Goal: Transaction & Acquisition: Purchase product/service

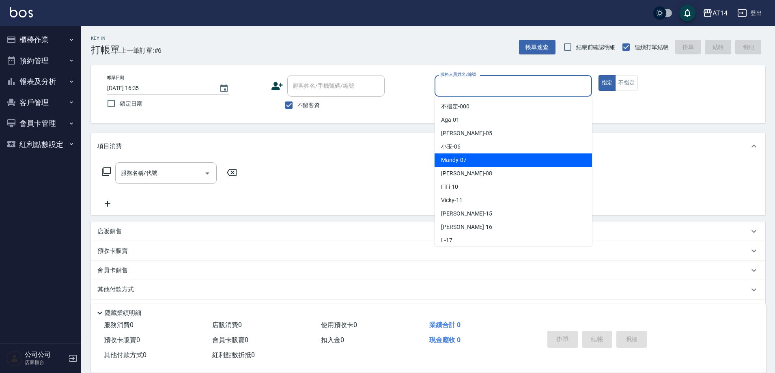
click at [455, 161] on span "Mandy -07" at bounding box center [454, 160] width 26 height 9
type input "Mandy-07"
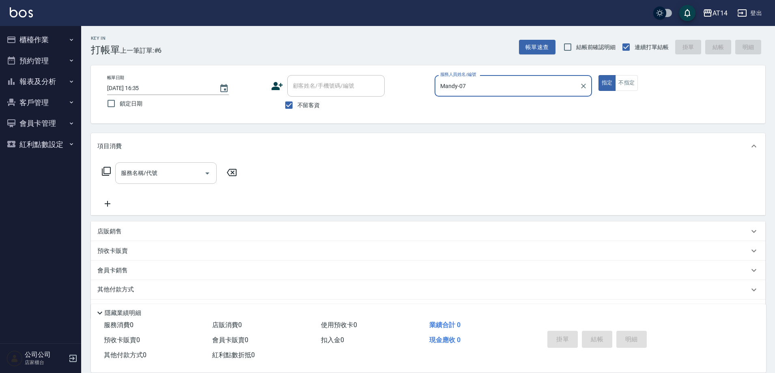
drag, startPoint x: 211, startPoint y: 167, endPoint x: 207, endPoint y: 170, distance: 5.5
click at [210, 168] on div at bounding box center [207, 173] width 12 height 22
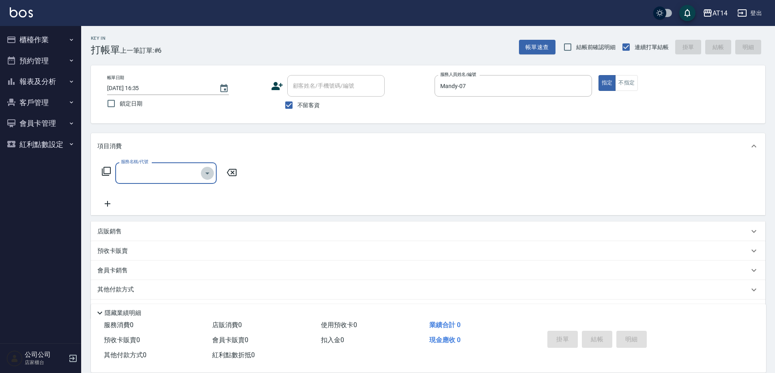
click at [206, 176] on icon "Open" at bounding box center [207, 173] width 10 height 10
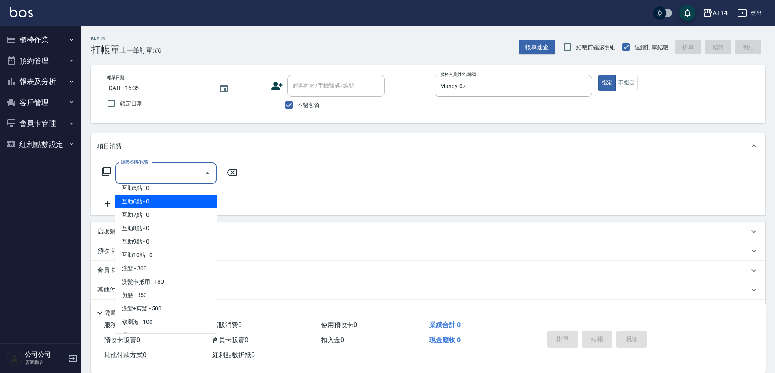
scroll to position [122, 0]
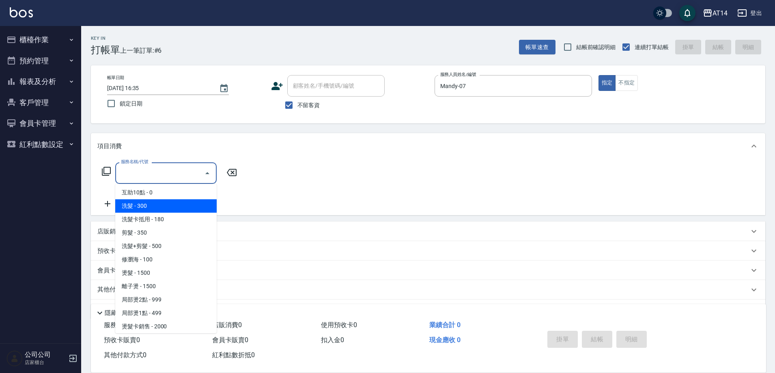
click at [170, 206] on span "洗髮 - 300" at bounding box center [165, 205] width 101 height 13
type input "洗髮(011)"
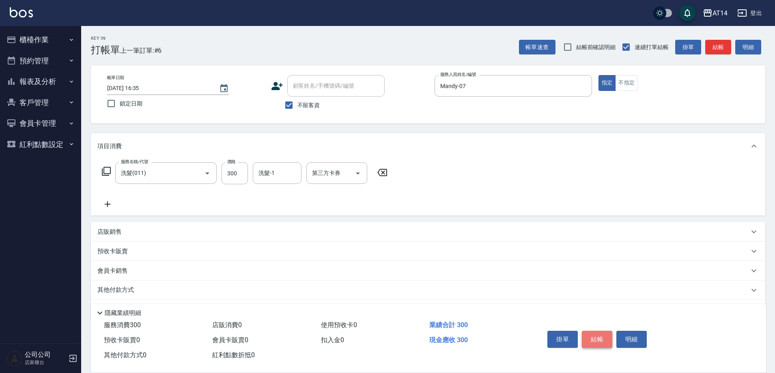
click at [591, 337] on button "結帳" at bounding box center [597, 339] width 30 height 17
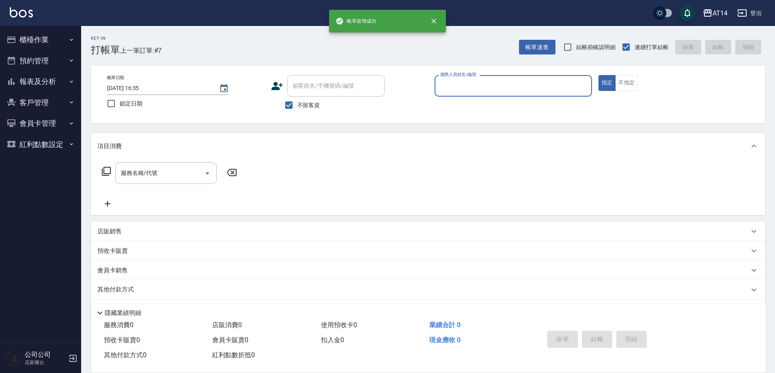
click at [447, 82] on input "服務人員姓名/編號" at bounding box center [513, 86] width 150 height 14
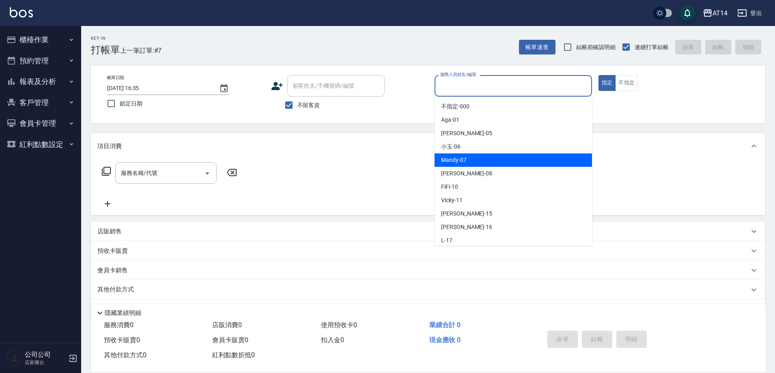
click at [447, 159] on span "Mandy -07" at bounding box center [454, 160] width 26 height 9
type input "Mandy-07"
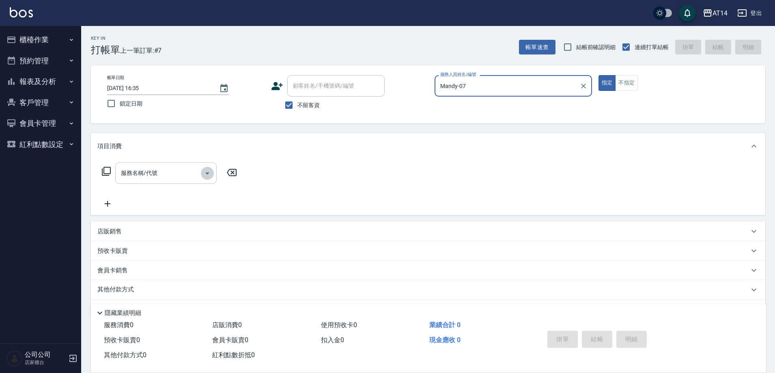
click at [207, 170] on icon "Open" at bounding box center [207, 173] width 10 height 10
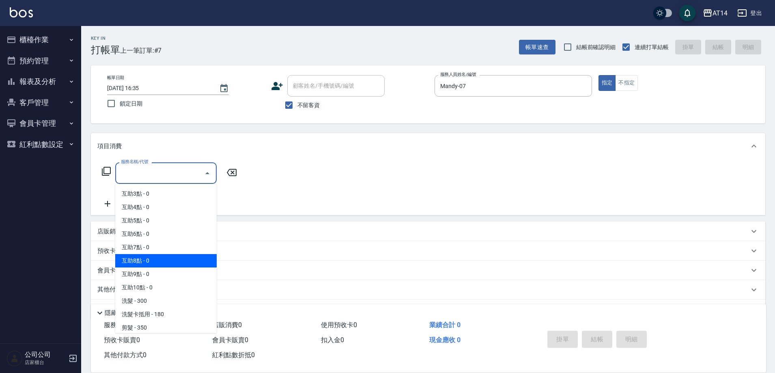
scroll to position [41, 0]
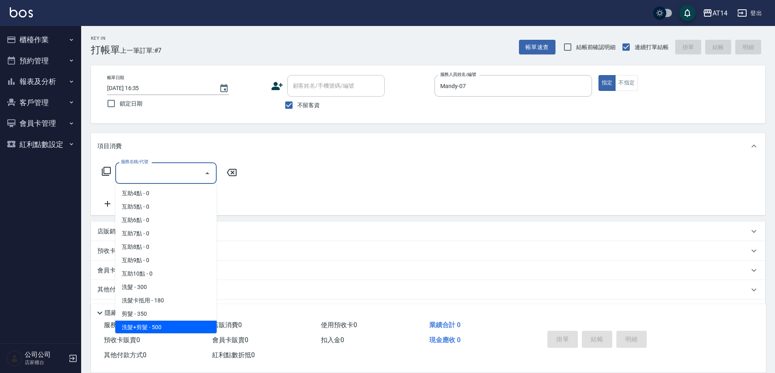
click at [170, 329] on span "洗髮+剪髮 - 500" at bounding box center [165, 326] width 101 height 13
type input "洗髮+剪髮(022)"
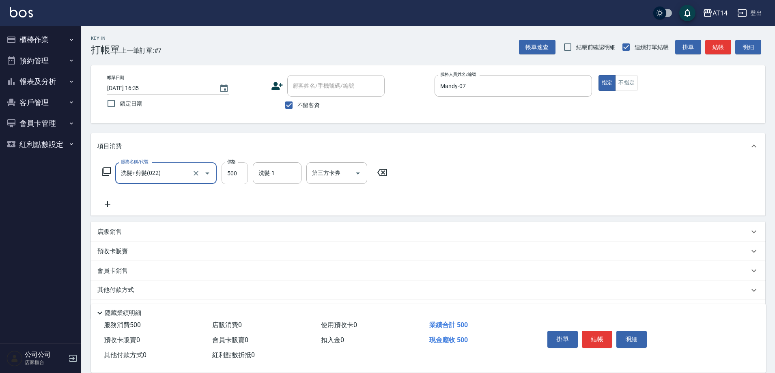
click at [240, 173] on input "500" at bounding box center [235, 173] width 26 height 22
type input "600"
click at [602, 331] on button "結帳" at bounding box center [597, 339] width 30 height 17
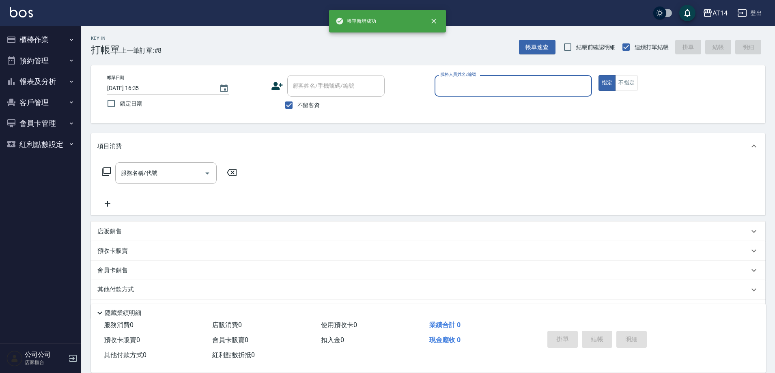
click at [486, 86] on input "服務人員姓名/編號" at bounding box center [513, 86] width 150 height 14
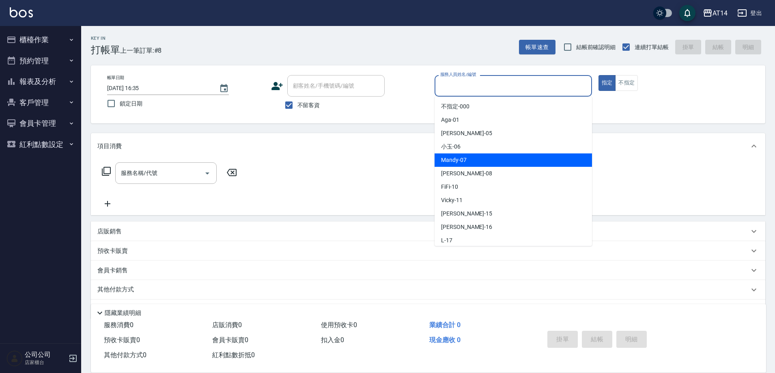
click at [456, 161] on span "Mandy -07" at bounding box center [454, 160] width 26 height 9
type input "Mandy-07"
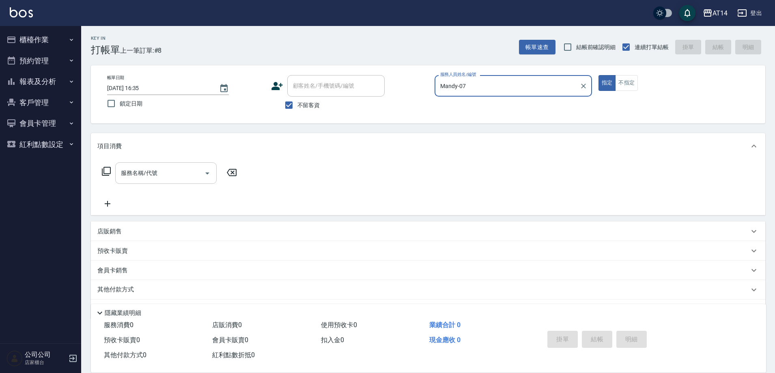
click at [210, 172] on icon "Open" at bounding box center [207, 173] width 10 height 10
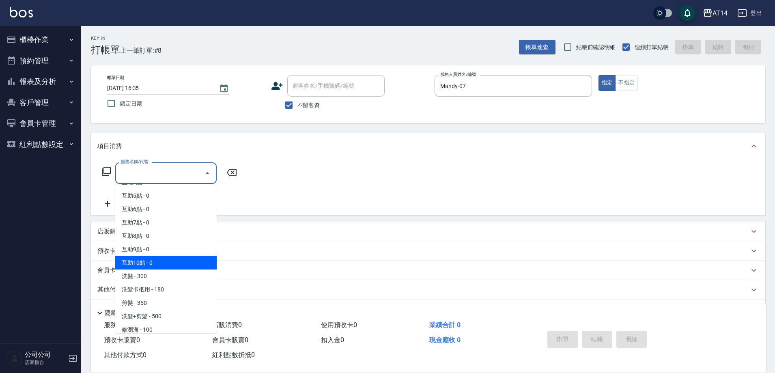
scroll to position [122, 0]
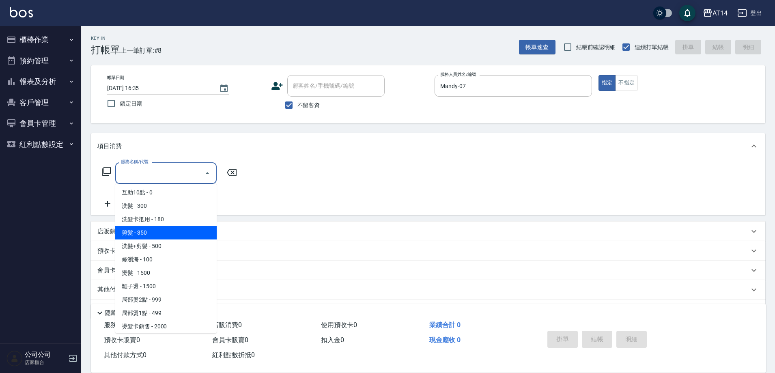
click at [143, 234] on span "剪髮 - 350" at bounding box center [165, 232] width 101 height 13
type input "剪髮(021)"
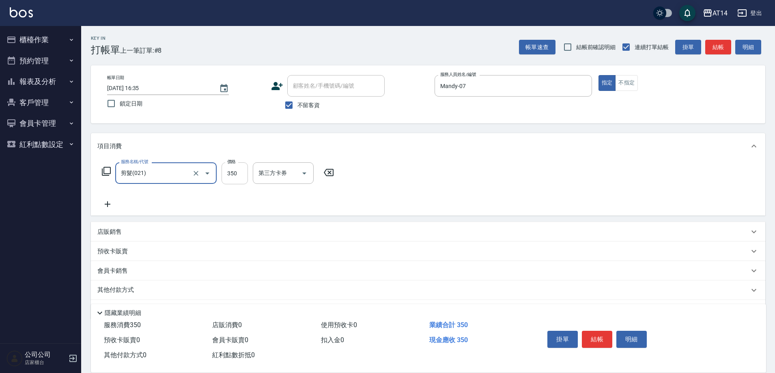
click at [235, 174] on input "350" at bounding box center [235, 173] width 26 height 22
type input "100"
click at [589, 333] on button "結帳" at bounding box center [597, 339] width 30 height 17
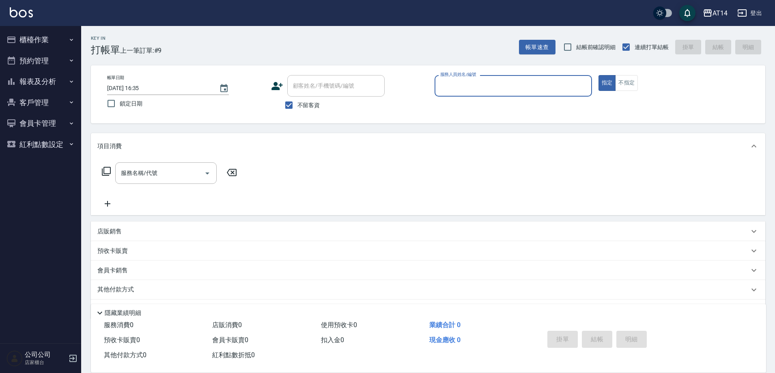
click at [24, 75] on button "報表及分析" at bounding box center [40, 81] width 75 height 21
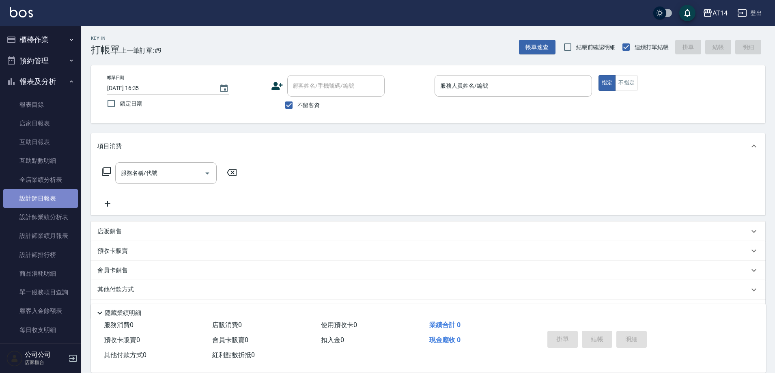
click at [45, 199] on link "設計師日報表" at bounding box center [40, 198] width 75 height 19
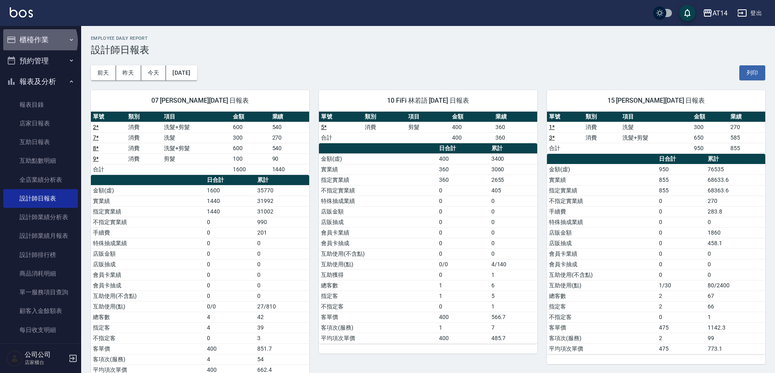
click at [39, 41] on button "櫃檯作業" at bounding box center [40, 39] width 75 height 21
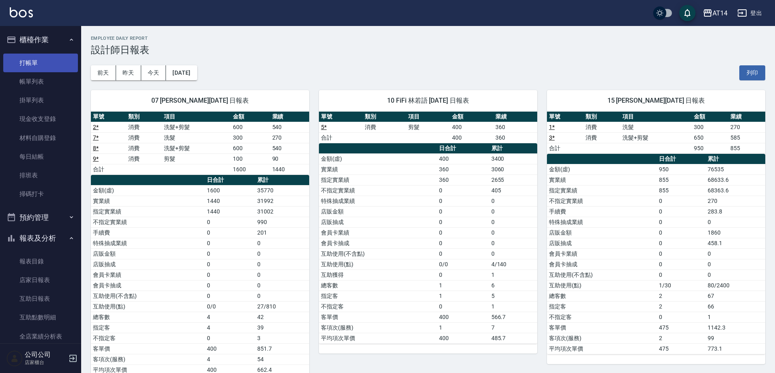
click at [46, 61] on link "打帳單" at bounding box center [40, 63] width 75 height 19
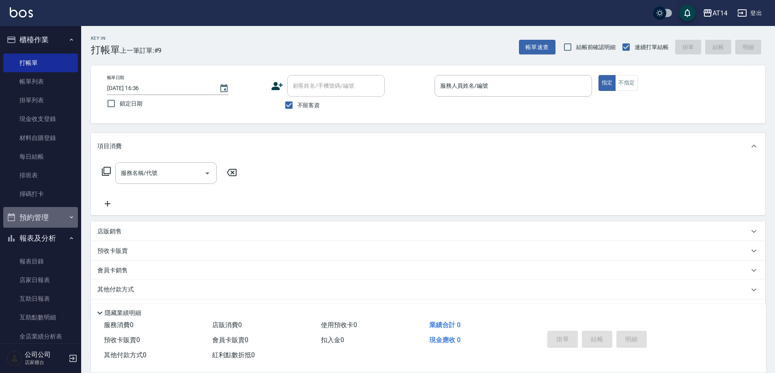
click at [53, 221] on button "預約管理" at bounding box center [40, 217] width 75 height 21
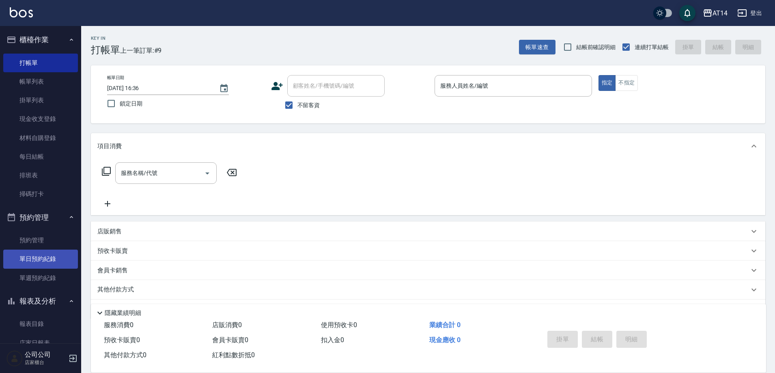
click at [54, 252] on link "單日預約紀錄" at bounding box center [40, 259] width 75 height 19
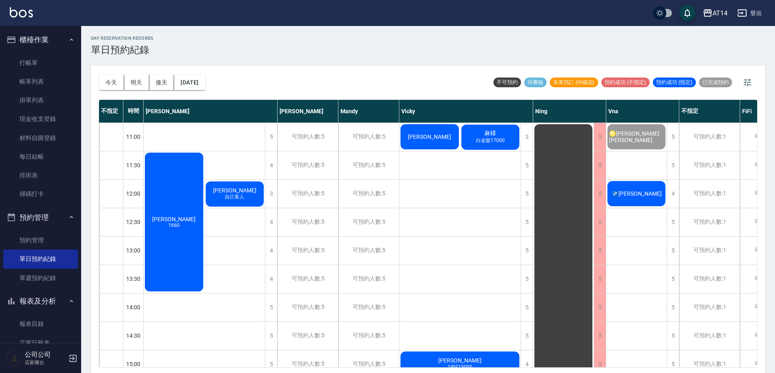
click at [204, 181] on div "♐[PERSON_NAME]" at bounding box center [174, 221] width 61 height 141
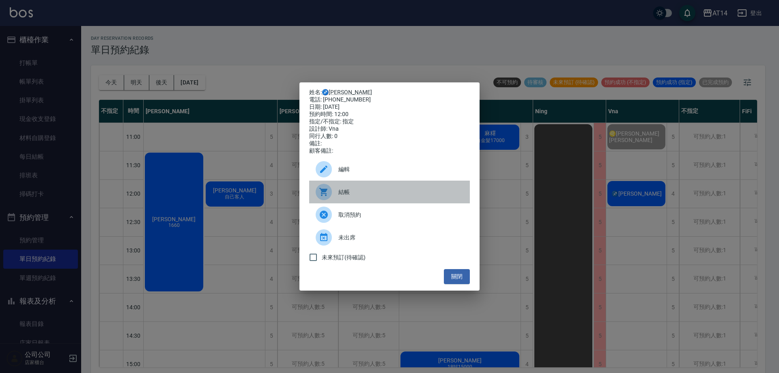
click at [368, 194] on span "結帳" at bounding box center [400, 192] width 125 height 9
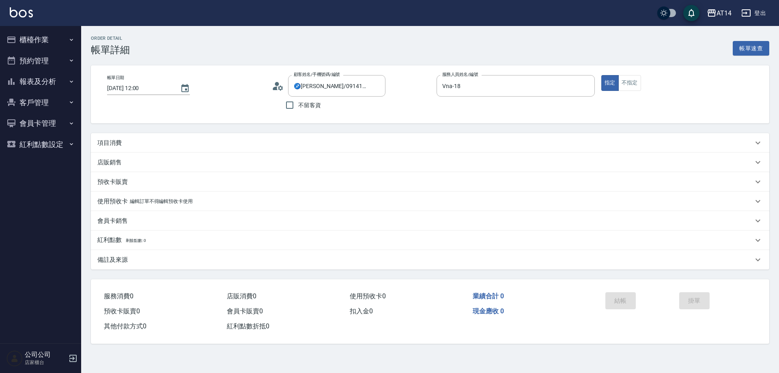
click at [149, 134] on div "項目消費" at bounding box center [430, 142] width 678 height 19
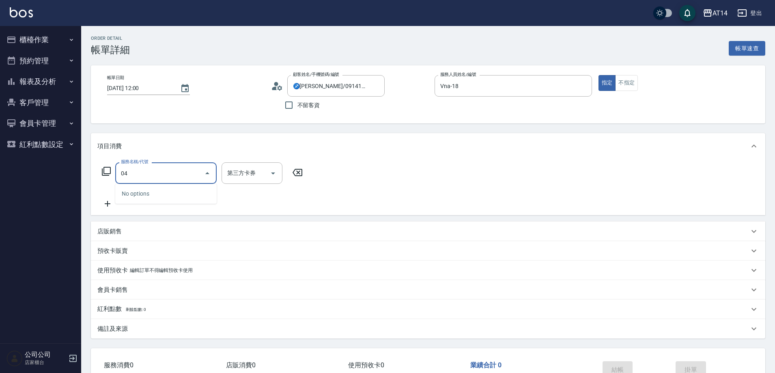
type input "041"
click at [167, 199] on span "染髮 - 1500" at bounding box center [165, 193] width 101 height 13
type input "3"
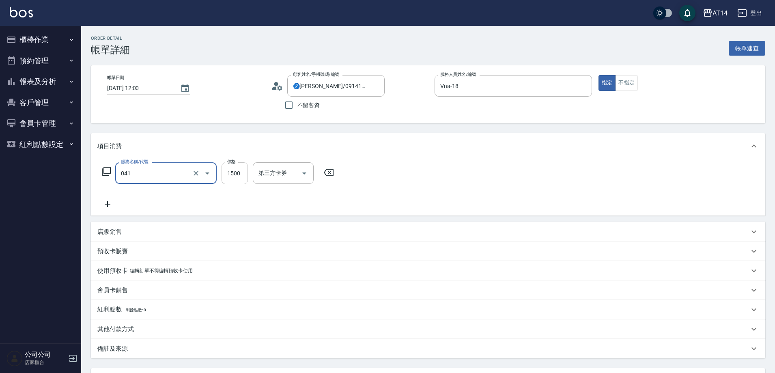
click at [240, 179] on input "1500" at bounding box center [235, 173] width 26 height 22
type input "染髮(041)"
type input "1"
type input "0"
type input "190"
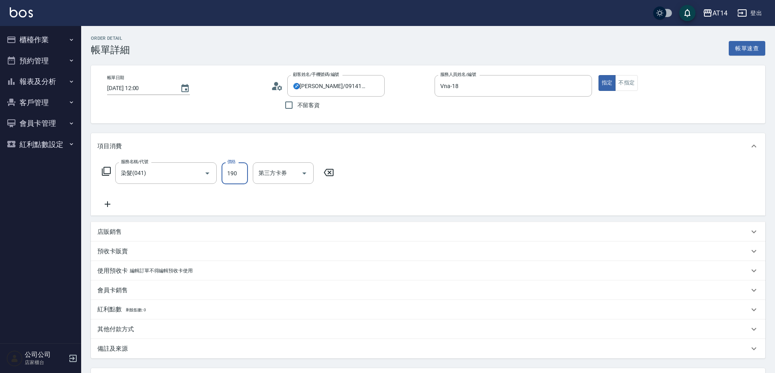
type input "4"
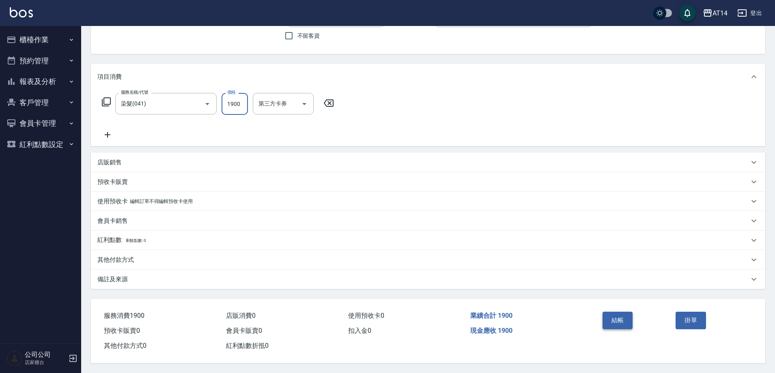
type input "1900"
click at [615, 319] on button "結帳" at bounding box center [617, 320] width 30 height 17
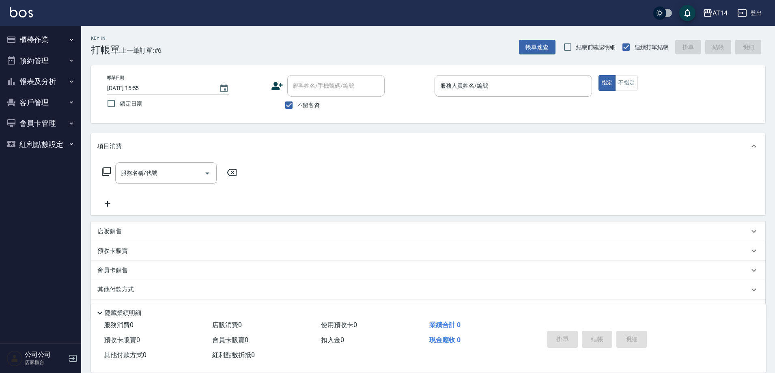
click at [309, 102] on span "不留客資" at bounding box center [308, 105] width 23 height 9
click at [297, 102] on input "不留客資" at bounding box center [288, 105] width 17 height 17
checkbox input "false"
click at [336, 86] on div "顧客姓名/手機號碼/編號 顧客姓名/手機號碼/編號" at bounding box center [335, 86] width 97 height 22
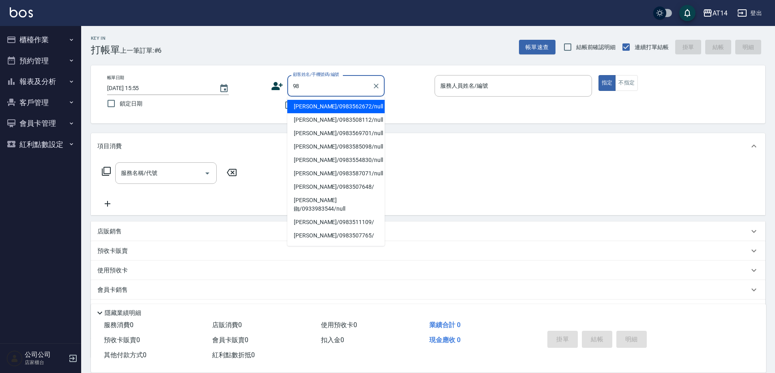
type input "9"
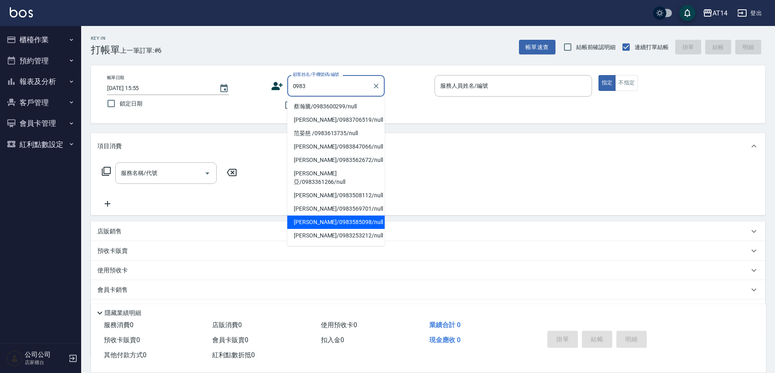
click at [344, 215] on li "陳麒恩/0983585098/null" at bounding box center [335, 221] width 97 height 13
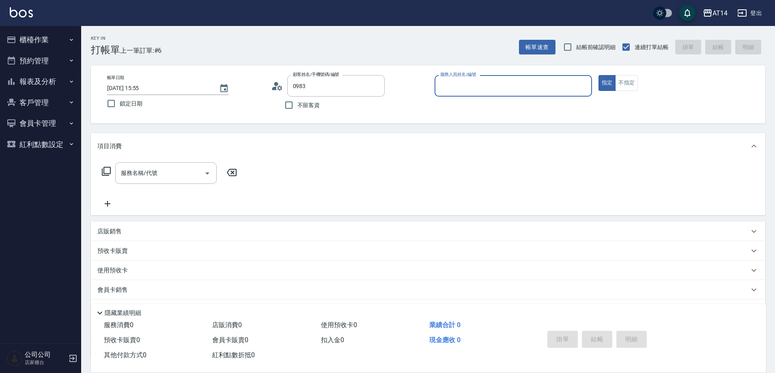
type input "陳麒恩/0983585098/null"
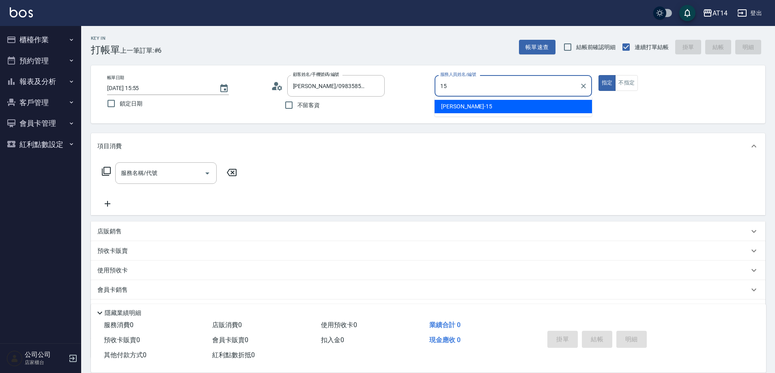
type input "Dora-15"
type button "true"
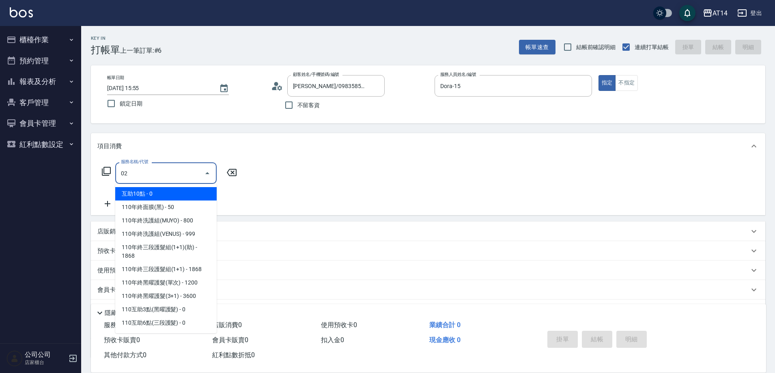
type input "022"
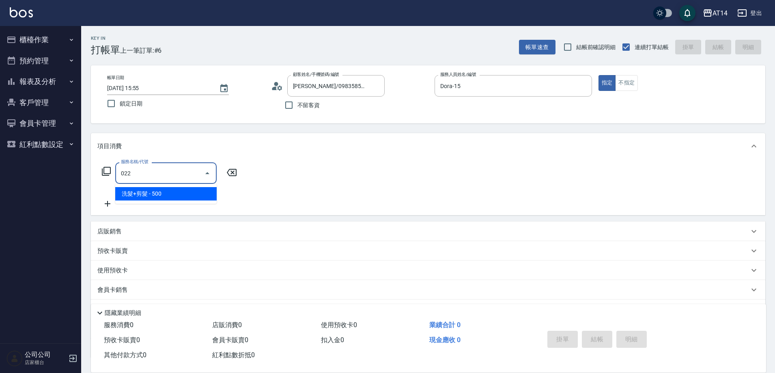
type input "1"
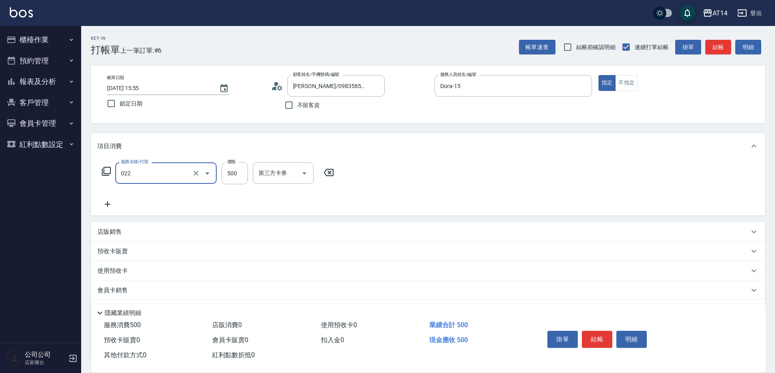
type input "洗髮+剪髮(022)"
type input "5"
type input "0"
type input "550"
type input "1"
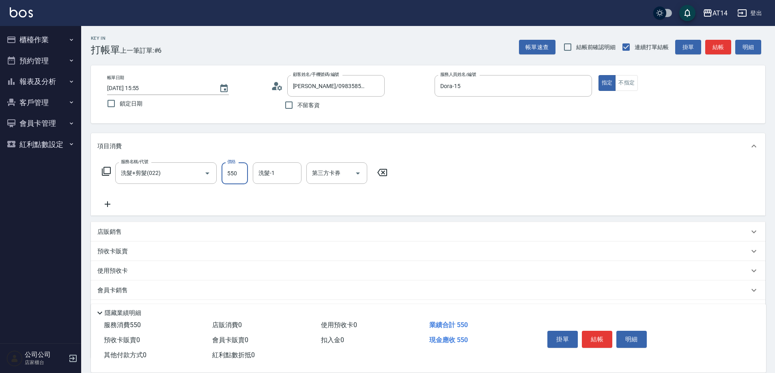
type input "550"
type input "Eric-20"
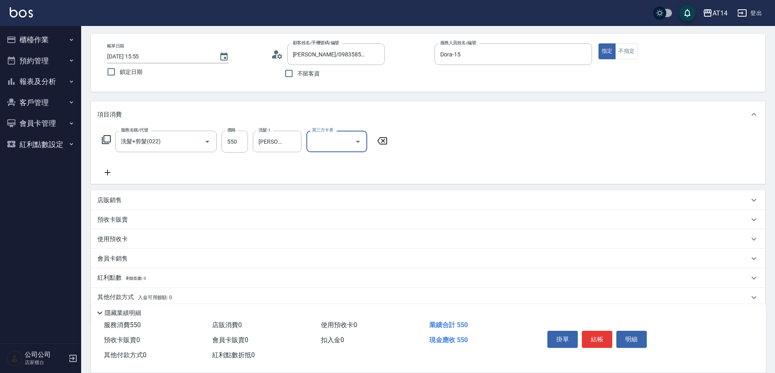
scroll to position [63, 0]
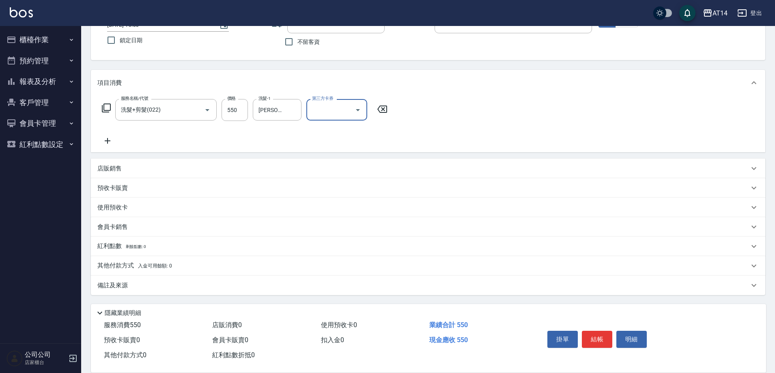
click at [139, 281] on div "備註及來源" at bounding box center [423, 285] width 652 height 9
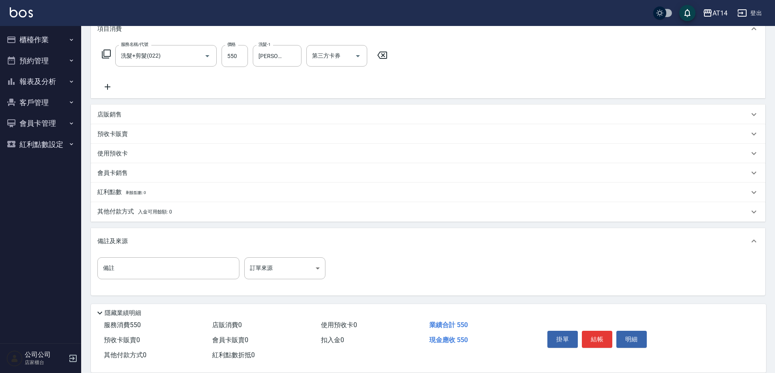
scroll to position [118, 0]
click at [144, 210] on span "入金可用餘額: 0" at bounding box center [155, 212] width 34 height 6
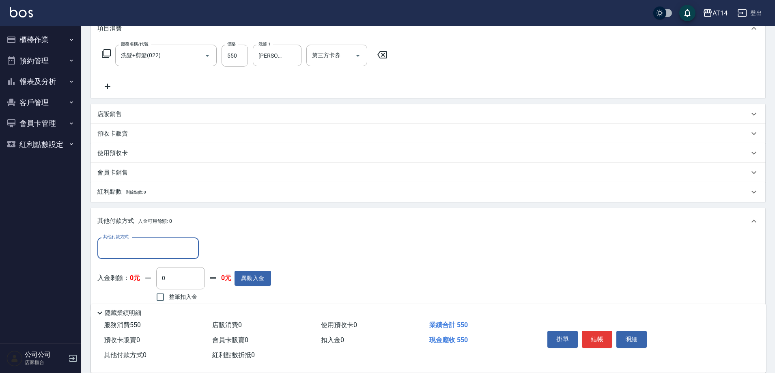
scroll to position [0, 0]
click at [135, 248] on input "其他付款方式" at bounding box center [148, 248] width 94 height 14
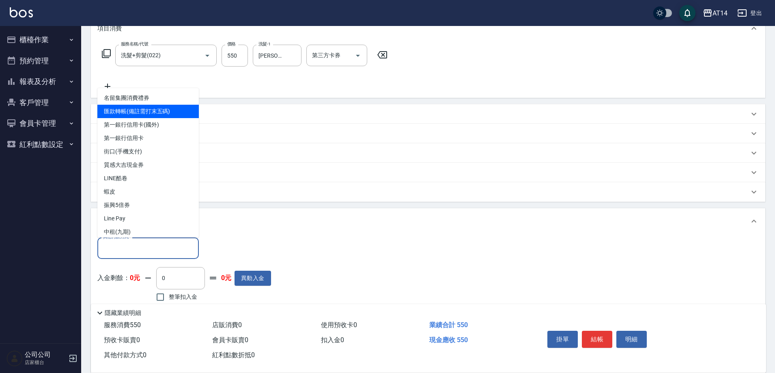
click at [176, 114] on span "匯款轉帳(備註需打末五碼)" at bounding box center [147, 111] width 101 height 13
type input "匯款轉帳(備註需打末五碼)"
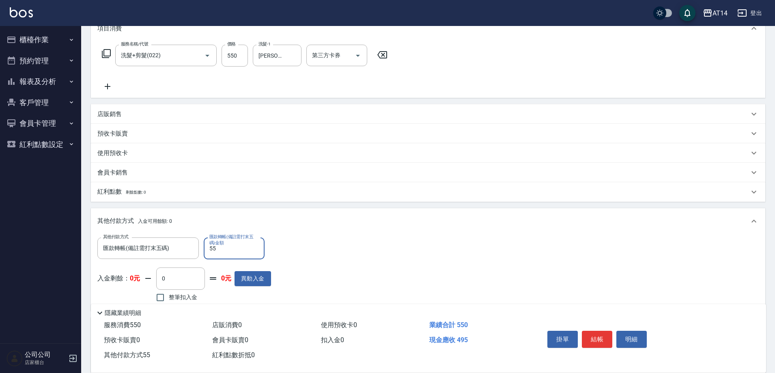
type input "550"
type input "0"
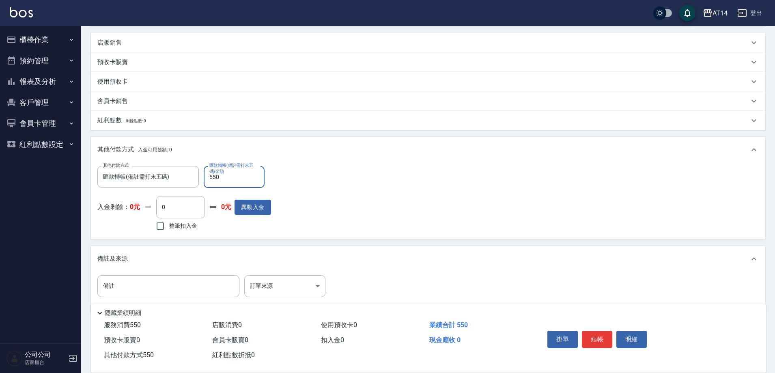
scroll to position [207, 0]
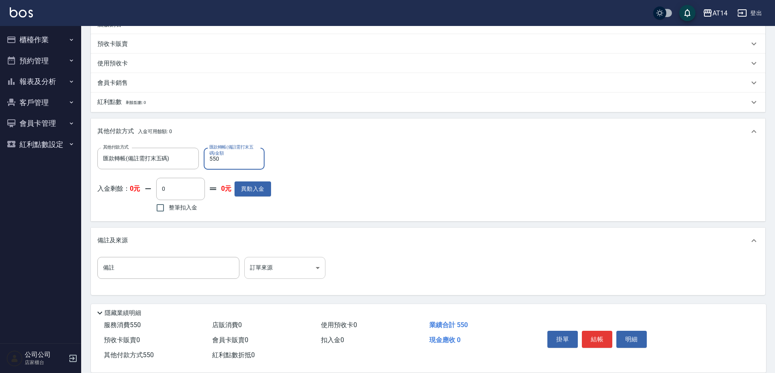
type input "550"
click at [261, 268] on body "AT14 登出 櫃檯作業 打帳單 帳單列表 掛單列表 現金收支登錄 材料自購登錄 每日結帳 排班表 掃碼打卡 預約管理 預約管理 單日預約紀錄 單週預約紀錄 …" at bounding box center [387, 83] width 775 height 580
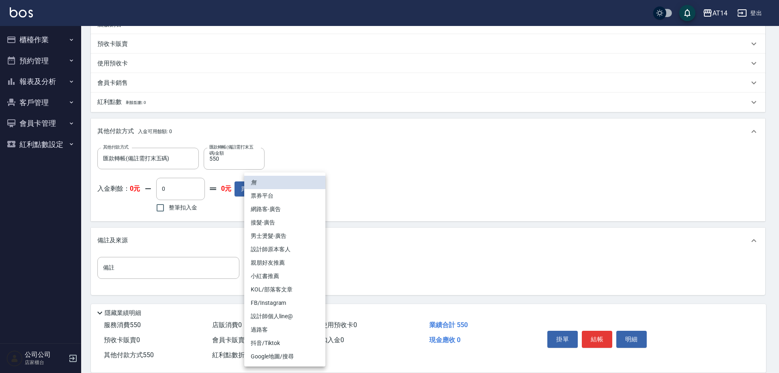
click at [312, 249] on li "設計師原本客人" at bounding box center [284, 249] width 81 height 13
type input "設計師原本客人"
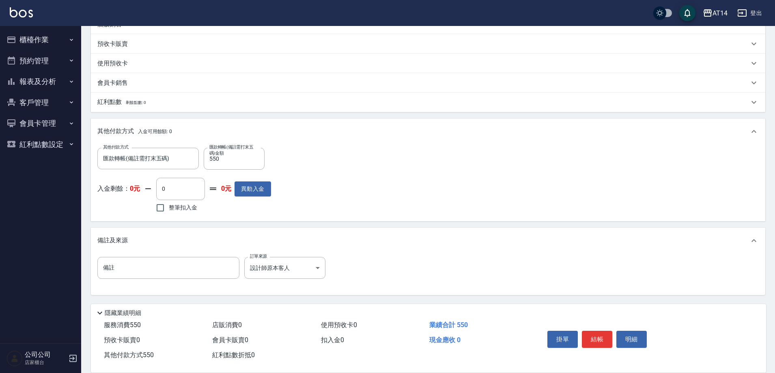
click at [185, 264] on div "無 票券平台 網路客-廣告 接髮-廣告 男士燙髮-廣告 設計師原本客人 親朋好友推薦 小紅書推薦 KOL/部落客文章 FB/Instagram 設計師個人li…" at bounding box center [387, 186] width 775 height 373
click at [179, 268] on input "備註" at bounding box center [168, 268] width 142 height 22
type input "c"
type input "後14642"
click at [596, 336] on button "結帳" at bounding box center [597, 339] width 30 height 17
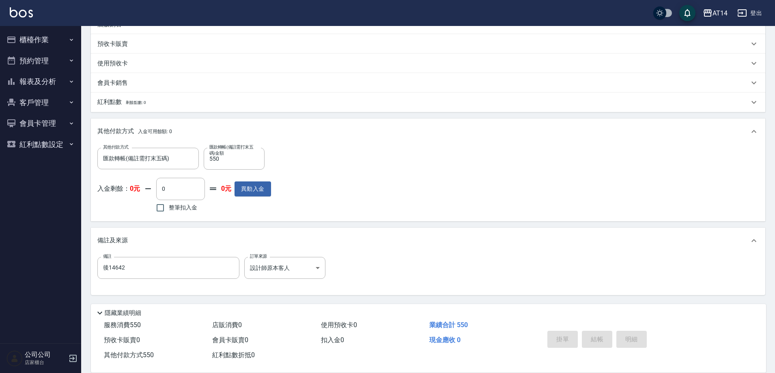
type input "2025/08/11 17:22"
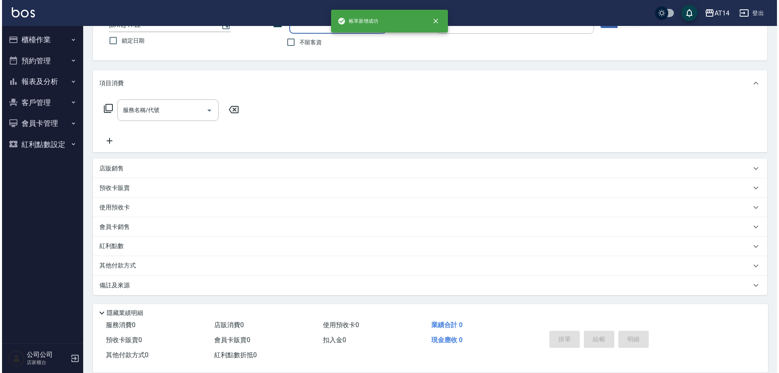
scroll to position [0, 0]
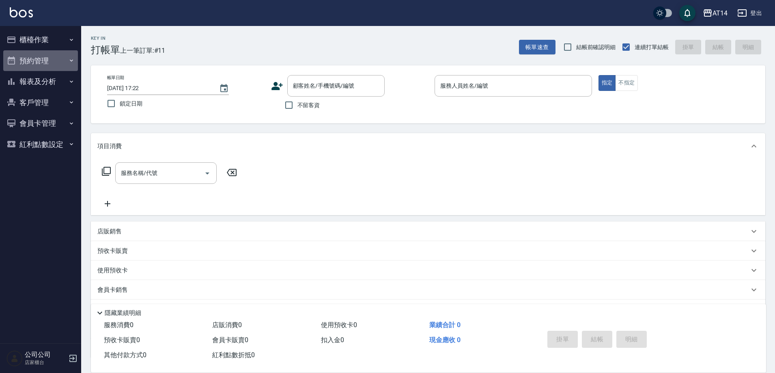
click at [71, 52] on button "預約管理" at bounding box center [40, 60] width 75 height 21
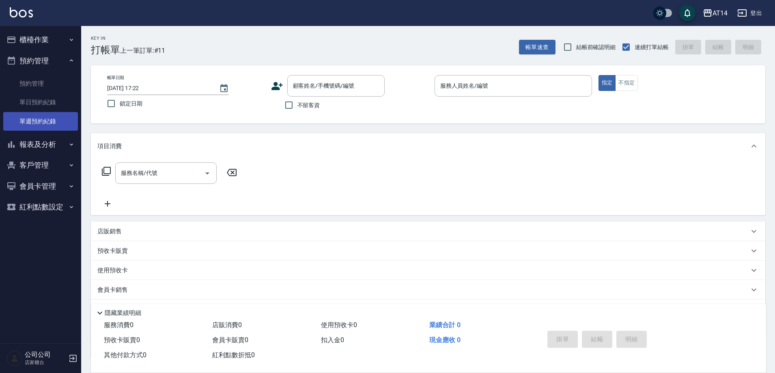
click at [55, 125] on link "單週預約紀錄" at bounding box center [40, 121] width 75 height 19
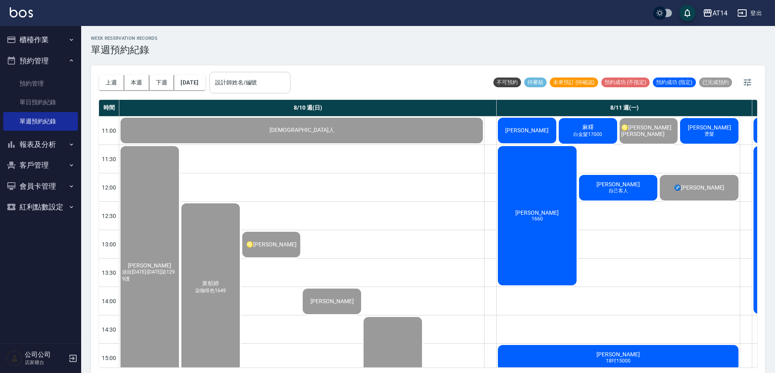
drag, startPoint x: 270, startPoint y: 82, endPoint x: 274, endPoint y: 82, distance: 4.1
click at [274, 82] on input "設計師姓名/編號" at bounding box center [250, 82] width 74 height 14
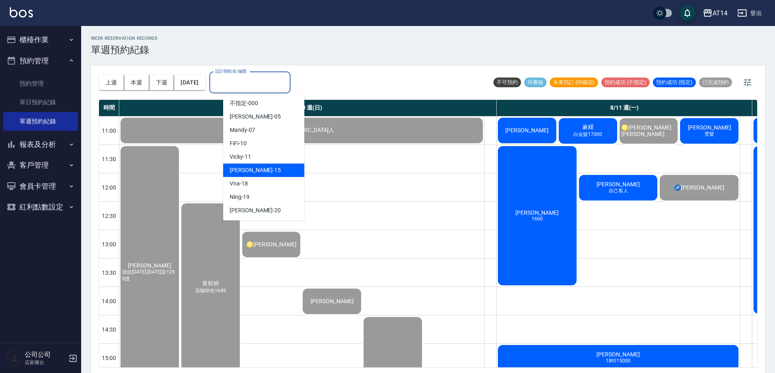
click at [265, 166] on div "Dora -15" at bounding box center [263, 169] width 81 height 13
type input "Dora-15"
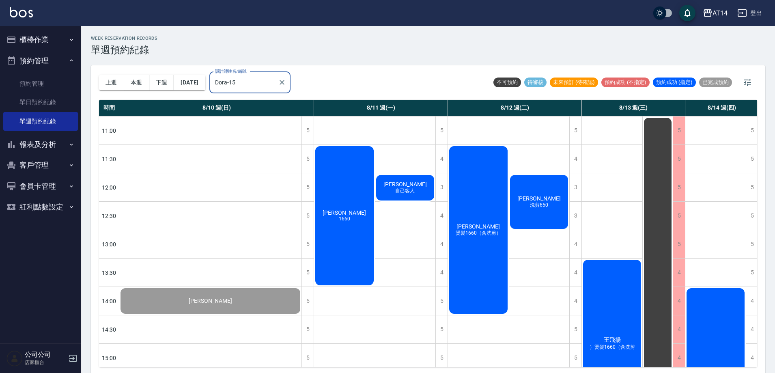
click at [234, 297] on span "[PERSON_NAME]" at bounding box center [210, 300] width 47 height 6
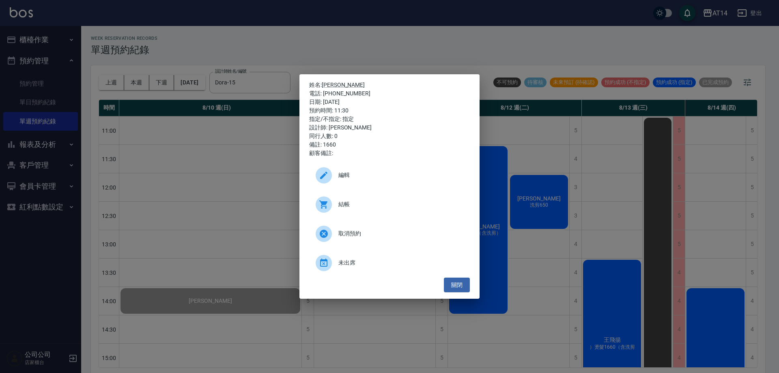
click at [404, 207] on span "結帳" at bounding box center [400, 204] width 125 height 9
click at [258, 19] on div "姓名: 林子欽 電話: 0960071222 日期: 2025/08/11 預約時間: 11:30 指定/不指定: 指定 設計師: Dora 同行人數: 0 …" at bounding box center [389, 186] width 779 height 373
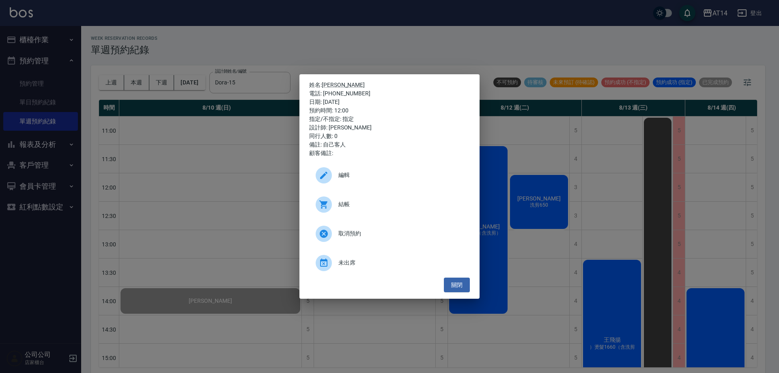
click at [343, 204] on span "結帳" at bounding box center [400, 204] width 125 height 9
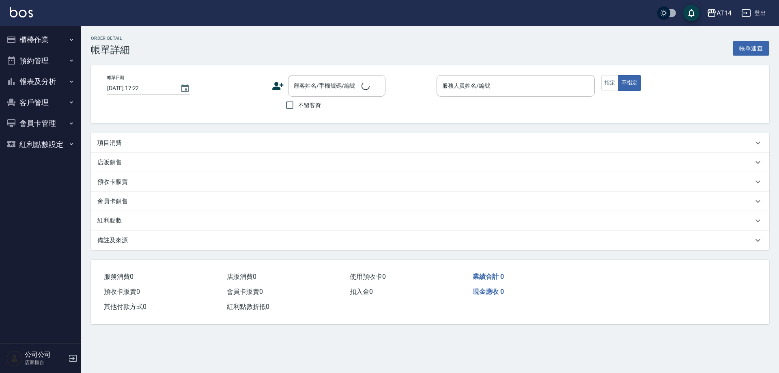
click at [136, 147] on div "項目消費" at bounding box center [425, 143] width 656 height 9
type input "2025/08/11 11:30"
type input "Dora-15"
type input "1660"
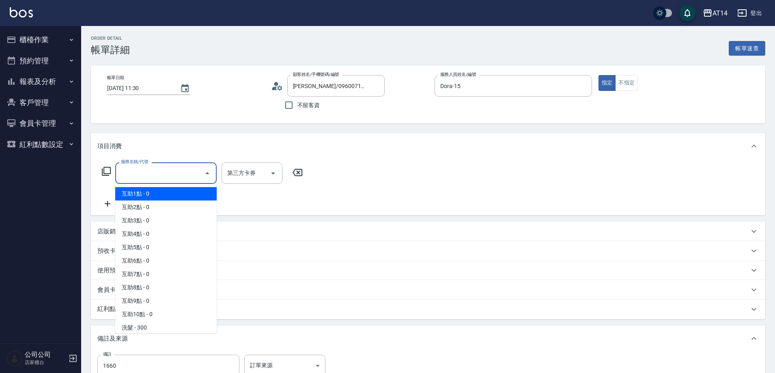
type input "林子欽/0960071222/null"
type input "031"
type input "3"
type input "燙髮(031)"
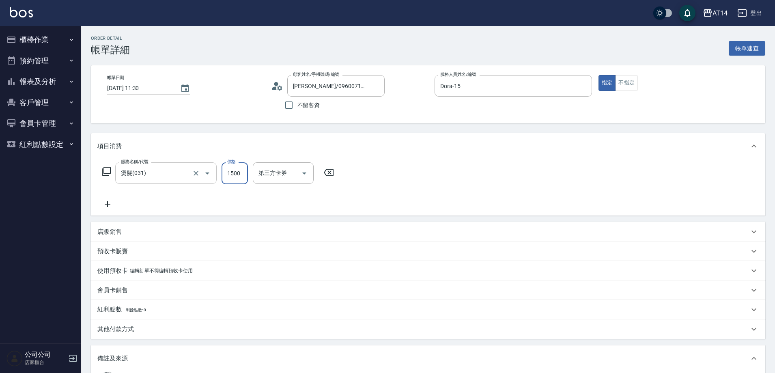
type input "0"
type input "1960"
type input "4"
type input "1960"
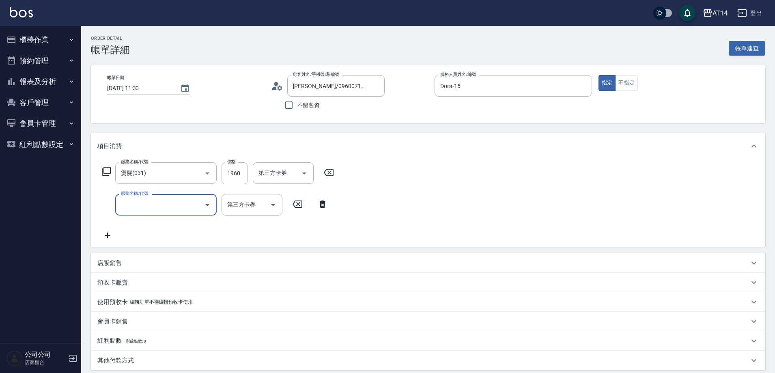
click at [174, 213] on div "服務名稱/代號" at bounding box center [165, 205] width 101 height 22
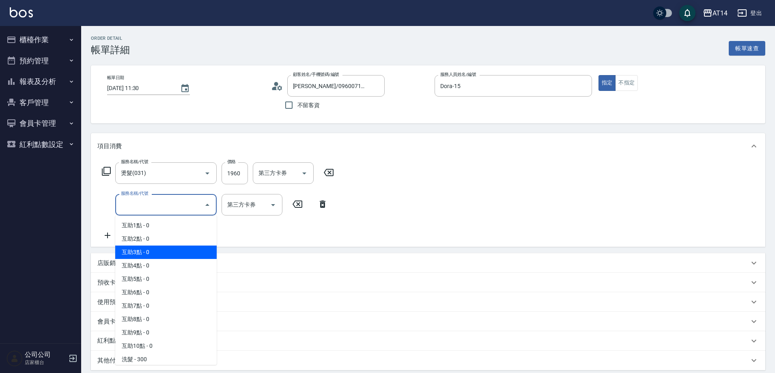
click at [161, 252] on span "互助3點 - 0" at bounding box center [165, 251] width 101 height 13
type input "互助3點(003)"
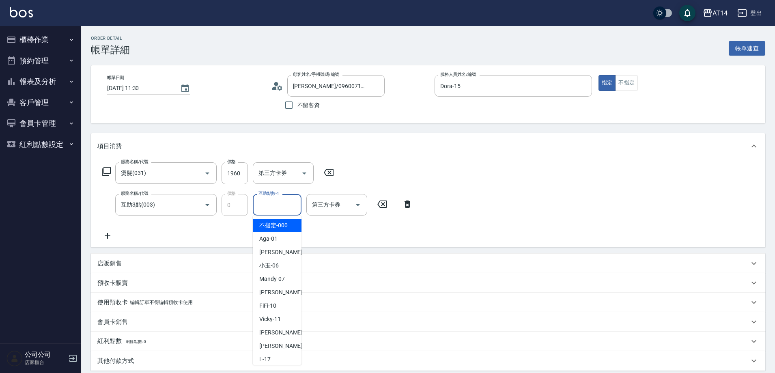
click at [269, 206] on input "互助點數-1" at bounding box center [276, 205] width 41 height 14
type input "Eric-20"
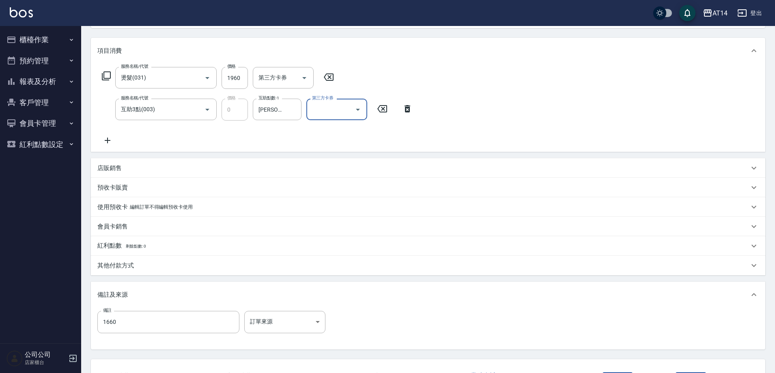
scroll to position [159, 0]
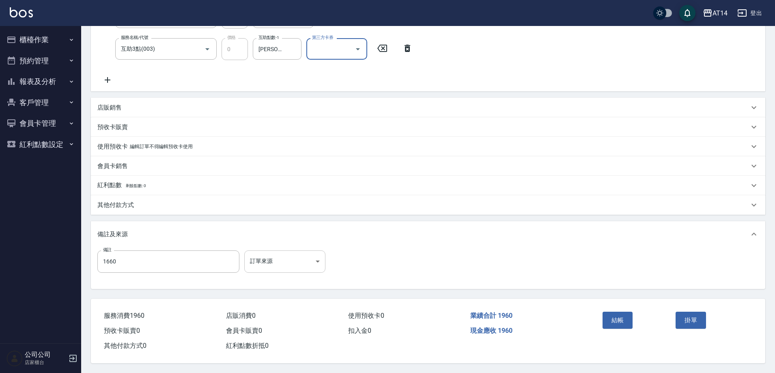
click at [283, 250] on body "AT14 登出 櫃檯作業 打帳單 帳單列表 掛單列表 現金收支登錄 材料自購登錄 每日結帳 排班表 掃碼打卡 預約管理 預約管理 單日預約紀錄 單週預約紀錄 …" at bounding box center [387, 108] width 775 height 529
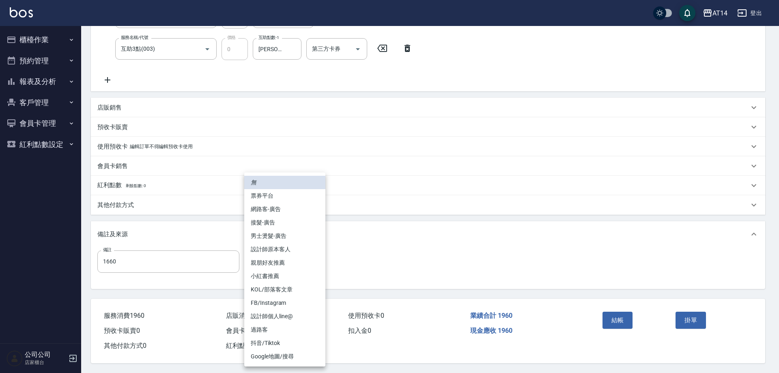
click at [304, 234] on li "男士燙髮-廣告" at bounding box center [284, 235] width 81 height 13
type input "男士燙髮-廣告"
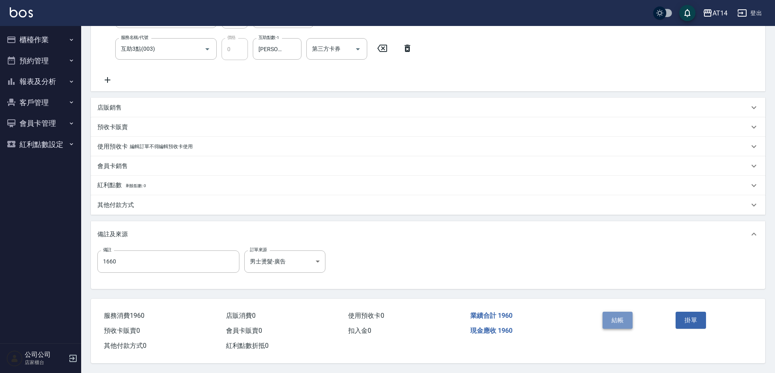
click at [608, 312] on button "結帳" at bounding box center [617, 320] width 30 height 17
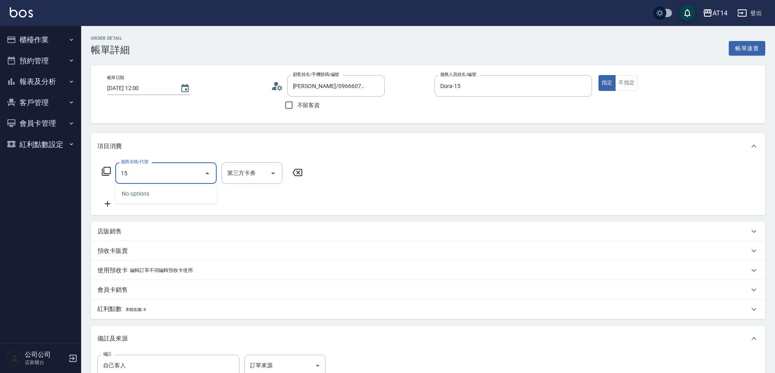
click at [190, 171] on input "15" at bounding box center [160, 173] width 82 height 14
type input "1"
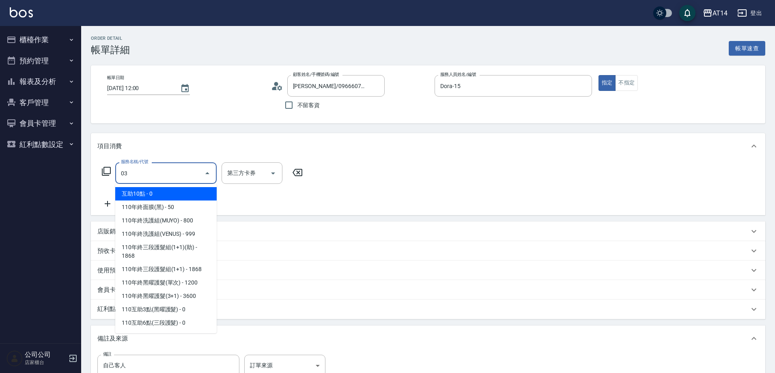
type input "031"
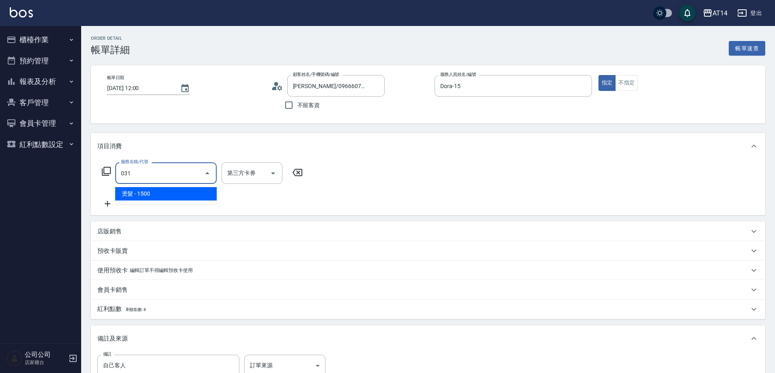
type input "3"
type input "燙髮(031)"
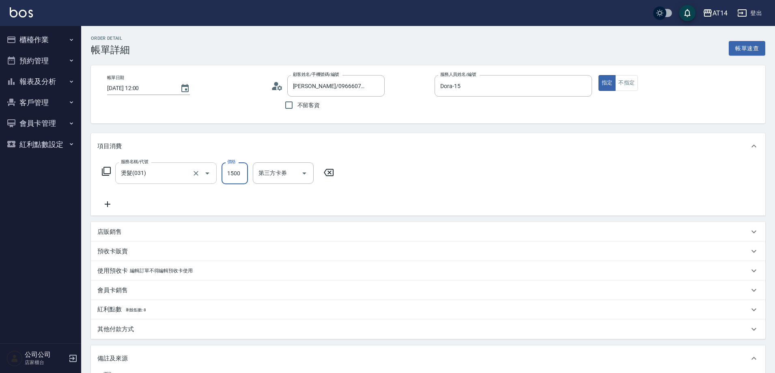
type input "0"
type input "1900"
type input "4"
type input "1900"
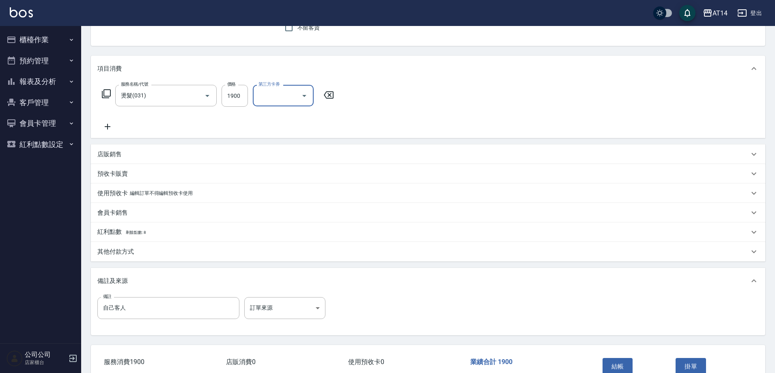
scroll to position [122, 0]
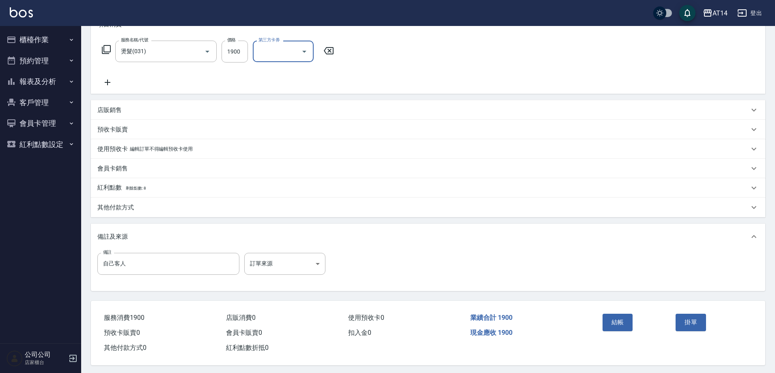
click at [299, 250] on div "備註 自己客人 備註 訂單來源 ​ 訂單來源" at bounding box center [428, 270] width 674 height 41
click at [295, 262] on body "AT14 登出 櫃檯作業 打帳單 帳單列表 掛單列表 現金收支登錄 材料自購登錄 每日結帳 排班表 掃碼打卡 預約管理 預約管理 單日預約紀錄 單週預約紀錄 …" at bounding box center [387, 126] width 775 height 497
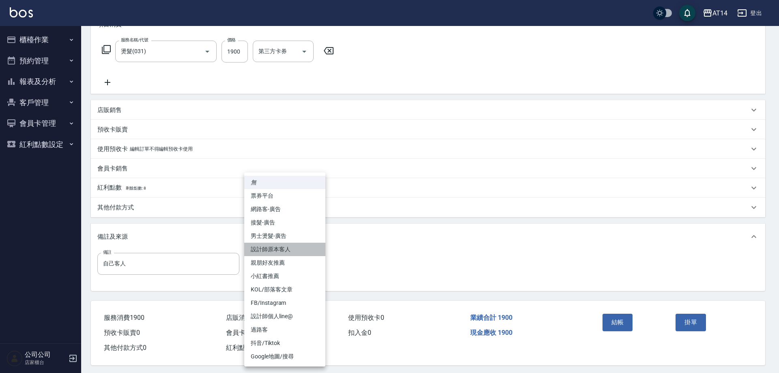
click at [297, 252] on li "設計師原本客人" at bounding box center [284, 249] width 81 height 13
type input "設計師原本客人"
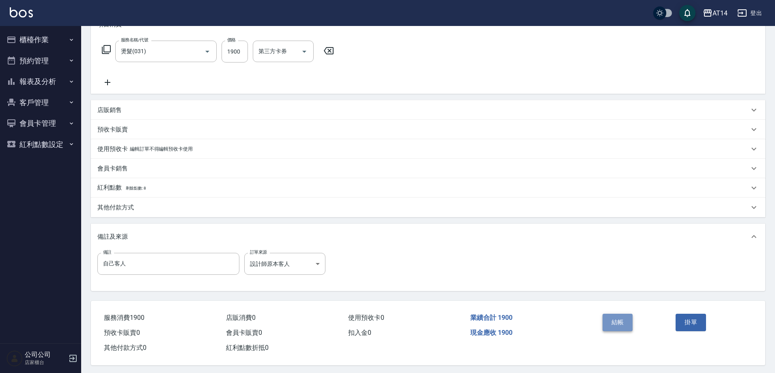
click at [619, 320] on button "結帳" at bounding box center [617, 322] width 30 height 17
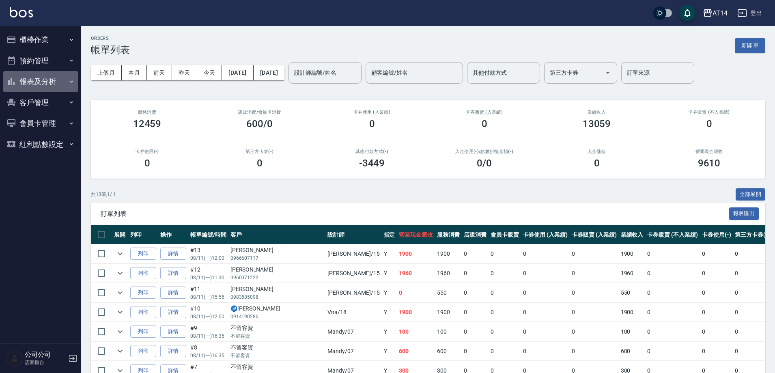
drag, startPoint x: 44, startPoint y: 81, endPoint x: 59, endPoint y: 116, distance: 38.5
click at [45, 80] on button "報表及分析" at bounding box center [40, 81] width 75 height 21
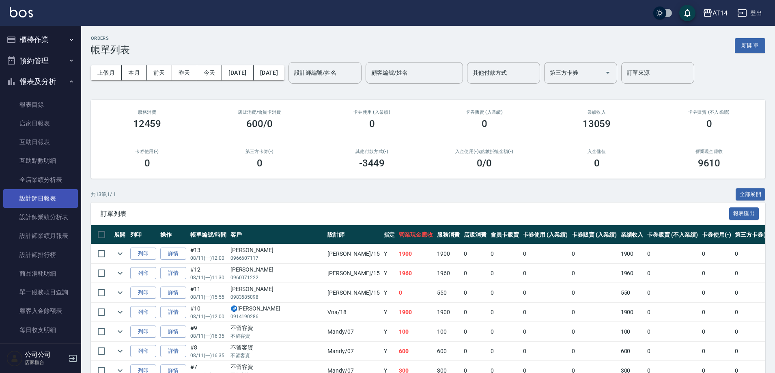
click at [49, 201] on link "設計師日報表" at bounding box center [40, 198] width 75 height 19
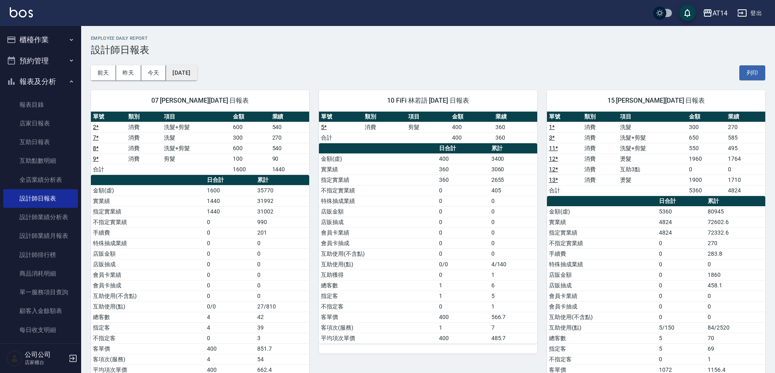
click at [197, 71] on button "[DATE]" at bounding box center [181, 72] width 31 height 15
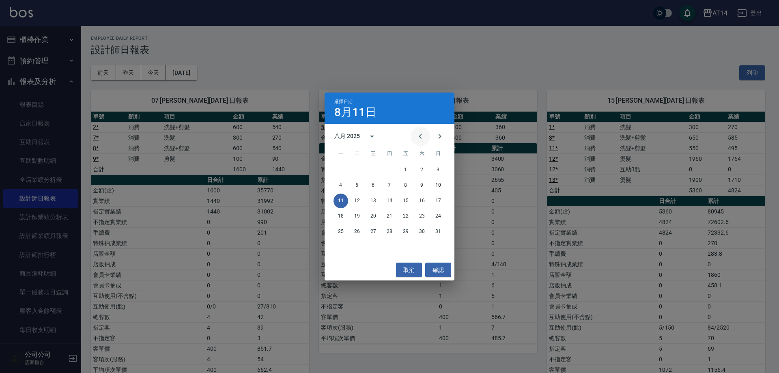
click at [419, 134] on icon "Previous month" at bounding box center [420, 136] width 10 height 10
click at [409, 187] on button "11" at bounding box center [405, 185] width 15 height 15
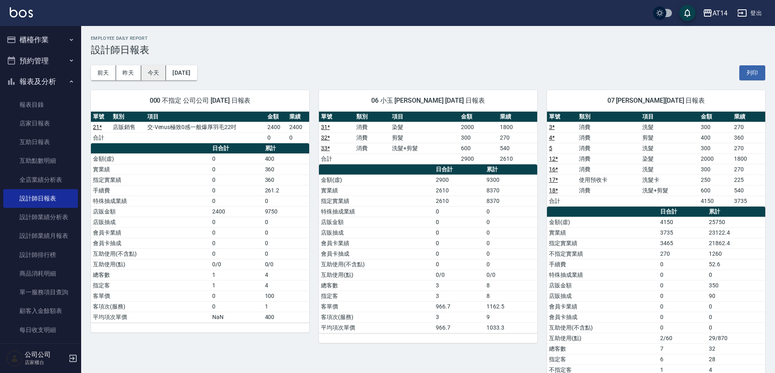
click at [155, 73] on button "今天" at bounding box center [153, 72] width 25 height 15
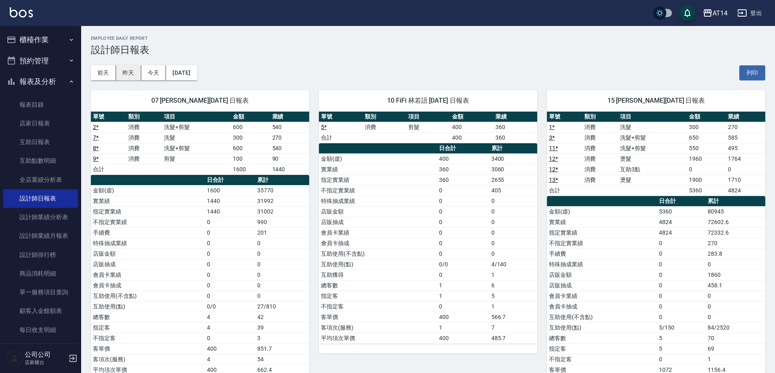
click at [133, 72] on button "昨天" at bounding box center [128, 72] width 25 height 15
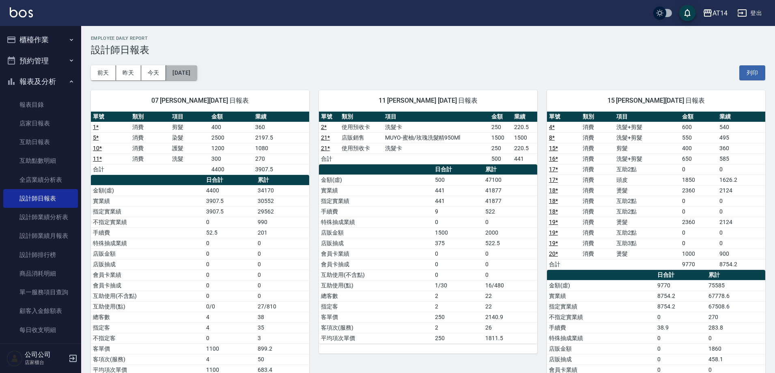
click at [173, 67] on button "[DATE]" at bounding box center [181, 72] width 31 height 15
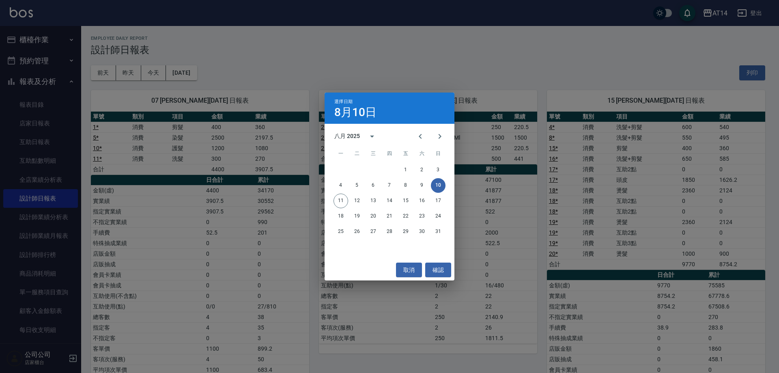
click at [163, 72] on div "選擇日期 [DATE] 八月 2025 一 二 三 四 五 六 日 1 2 3 4 5 6 7 8 9 10 11 12 13 14 15 16 17 18 …" at bounding box center [389, 186] width 779 height 373
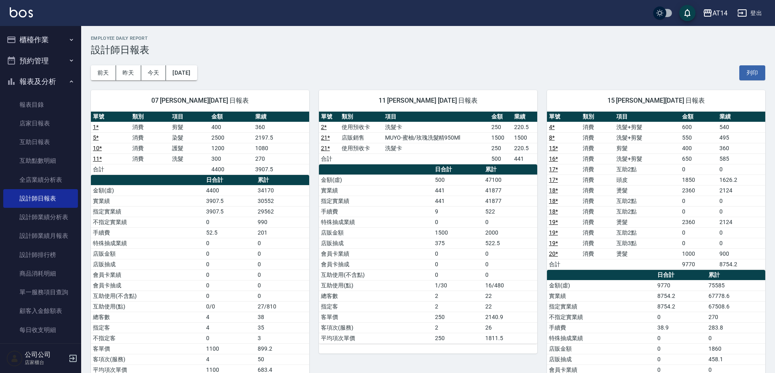
click at [156, 73] on button "今天" at bounding box center [153, 72] width 25 height 15
